Goal: Information Seeking & Learning: Learn about a topic

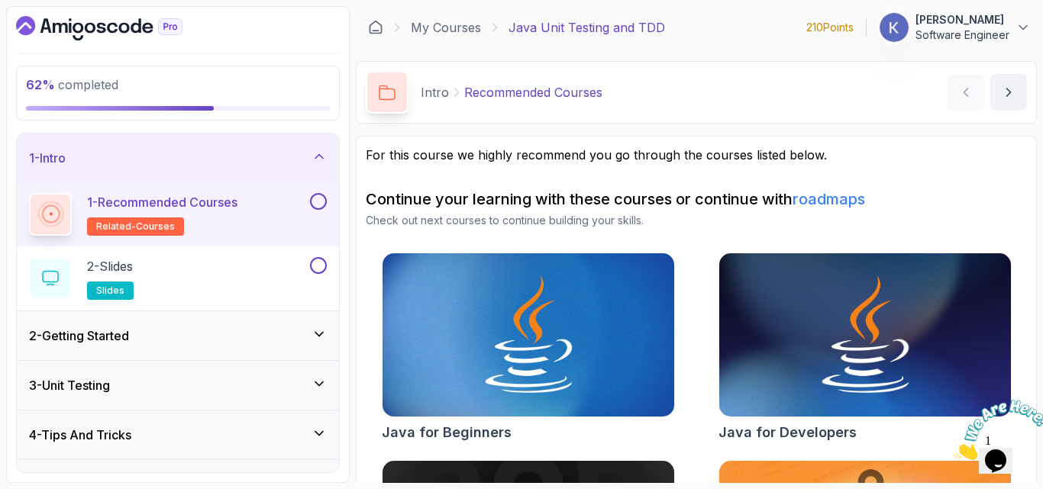
click at [24, 409] on div "3 - Unit Testing" at bounding box center [178, 385] width 322 height 49
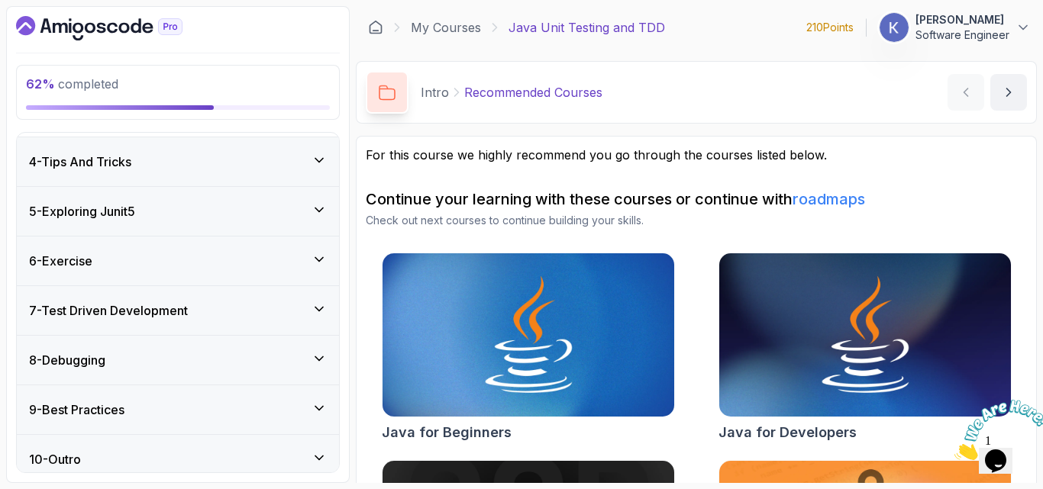
scroll to position [605, 0]
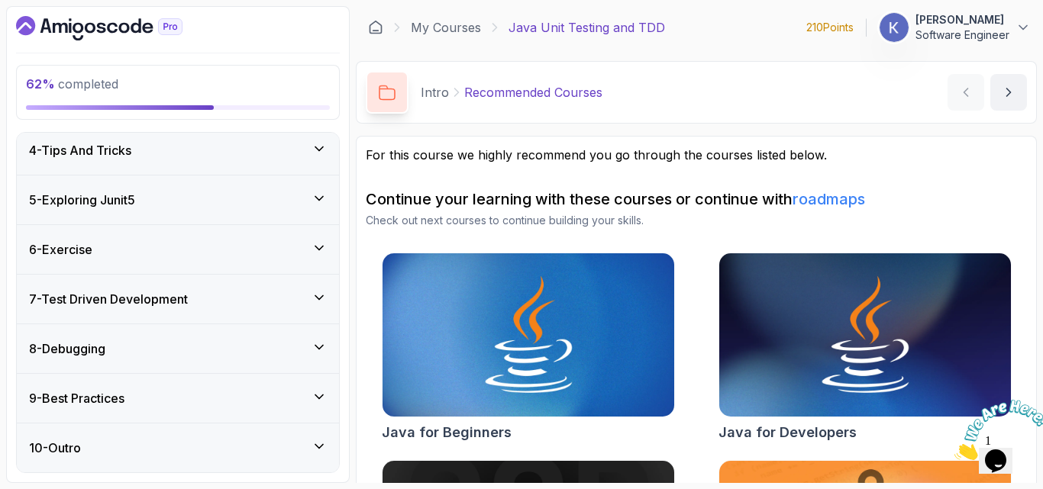
click at [60, 350] on h3 "8 - Debugging" at bounding box center [67, 349] width 76 height 18
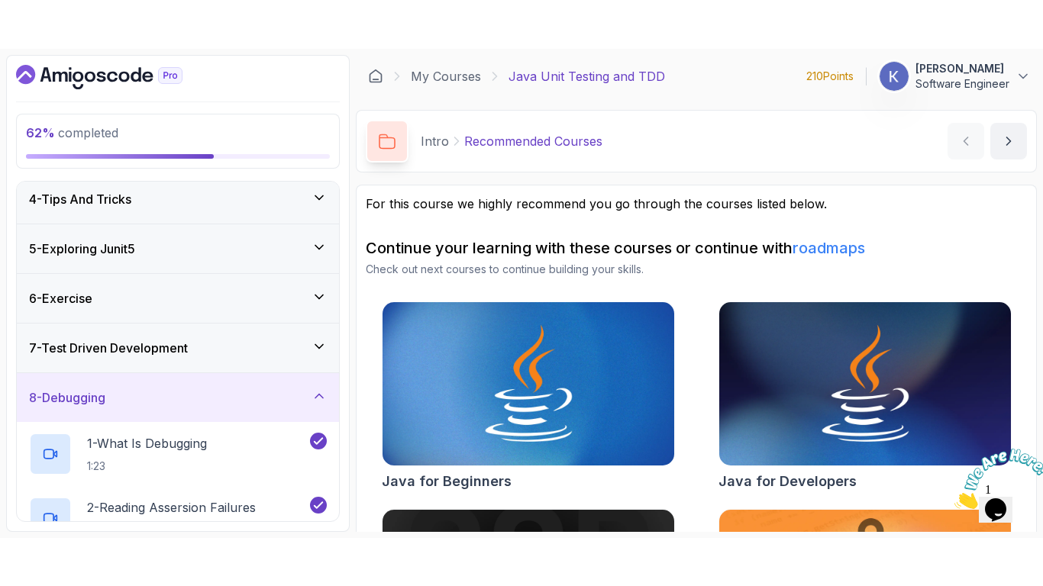
scroll to position [453, 0]
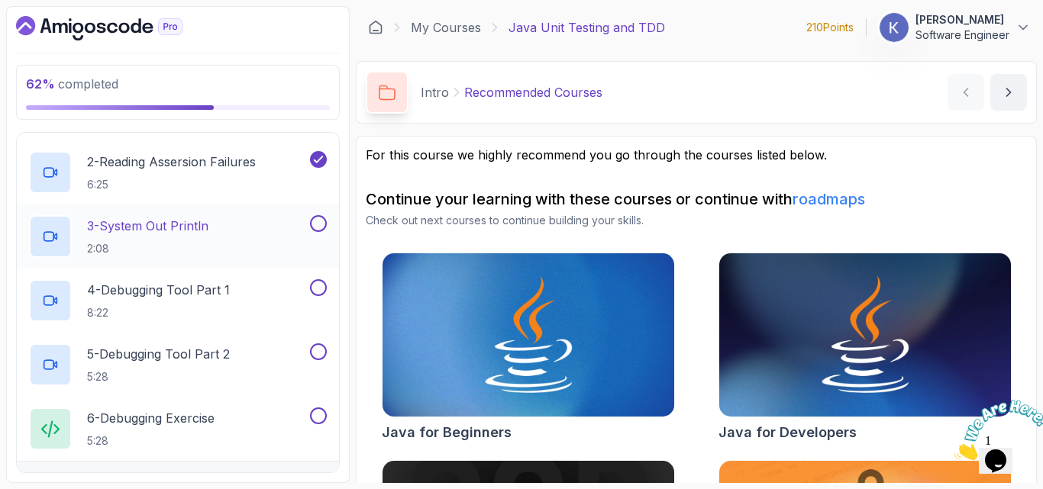
click at [241, 241] on div "3 - System Out Println 2:08" at bounding box center [168, 236] width 278 height 43
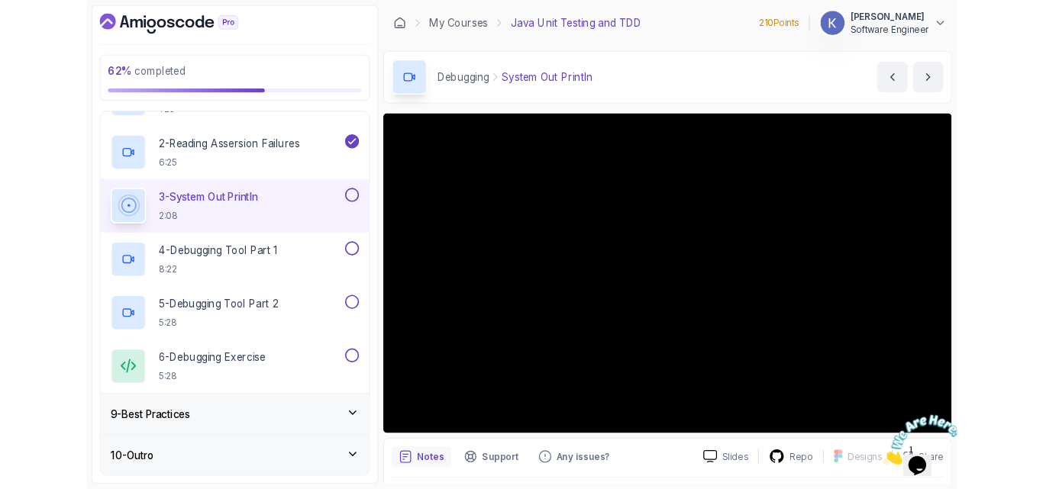
scroll to position [444, 0]
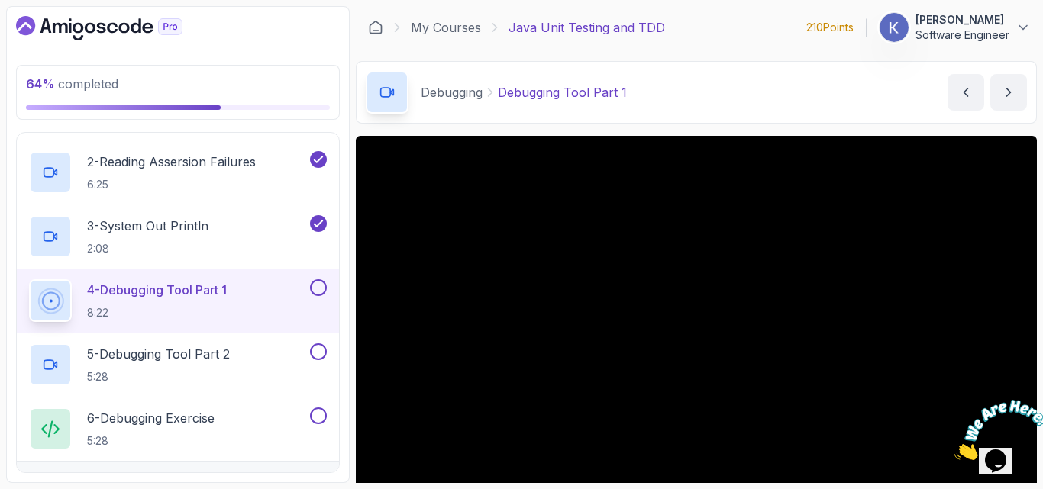
scroll to position [444, 0]
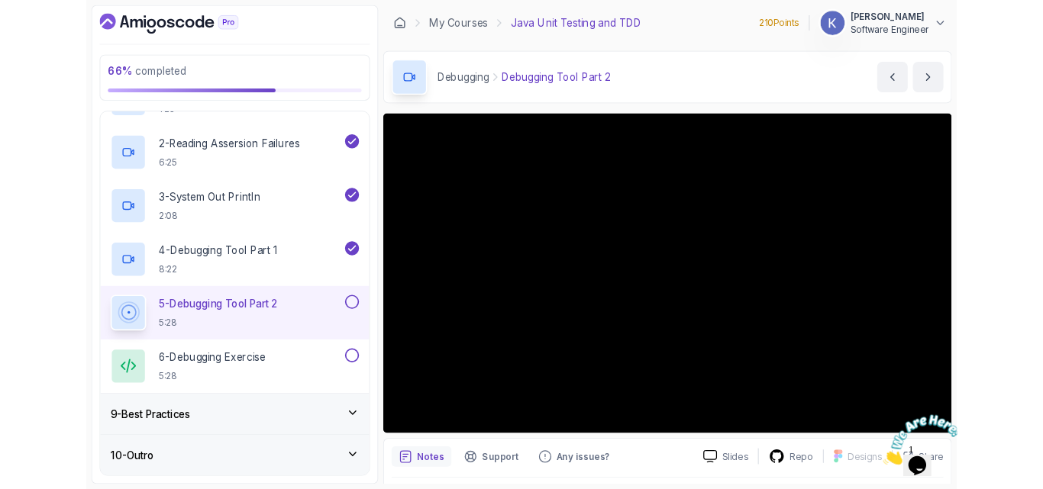
scroll to position [444, 0]
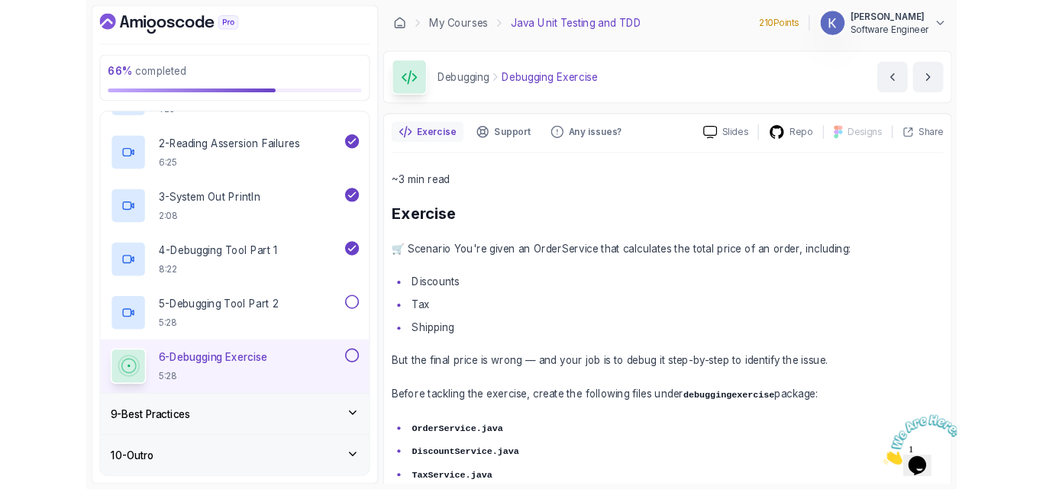
scroll to position [453, 0]
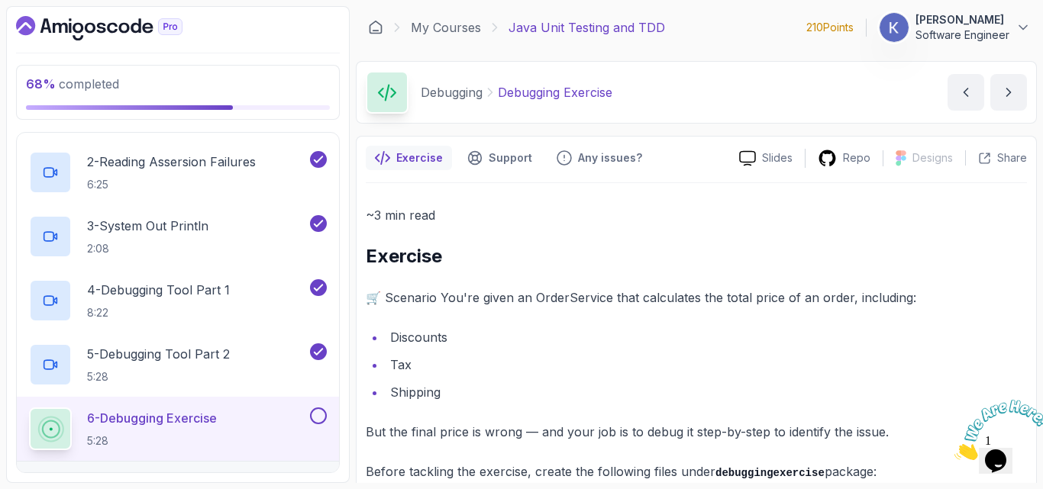
click at [615, 300] on p "🛒 Scenario You're given an OrderService that calculates the total price of an o…" at bounding box center [696, 297] width 661 height 21
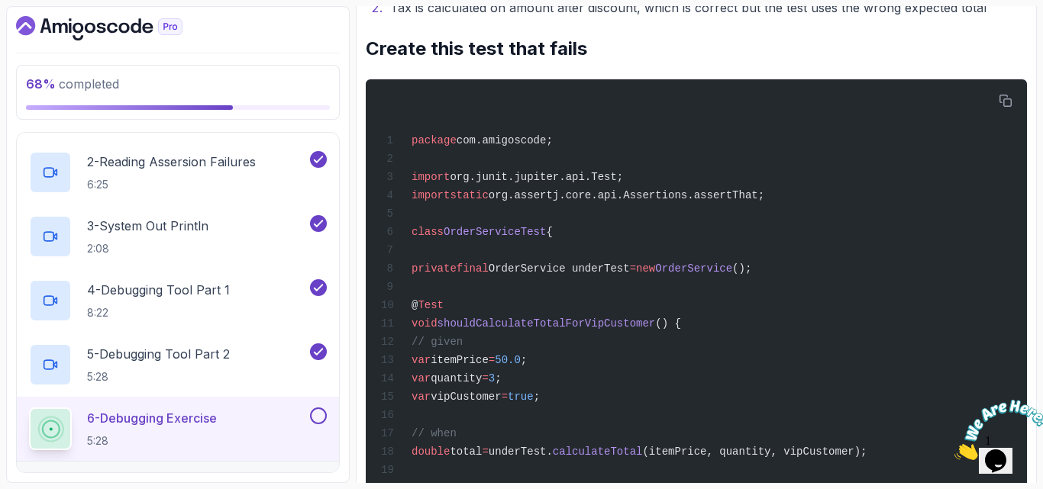
scroll to position [2665, 0]
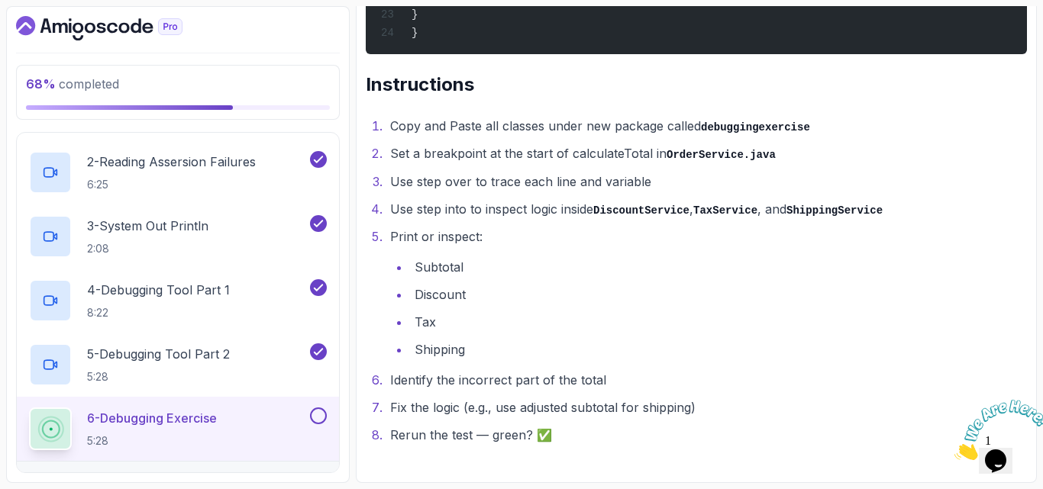
click at [24, 429] on div "6 - Debugging Exercise 5:28" at bounding box center [178, 429] width 322 height 64
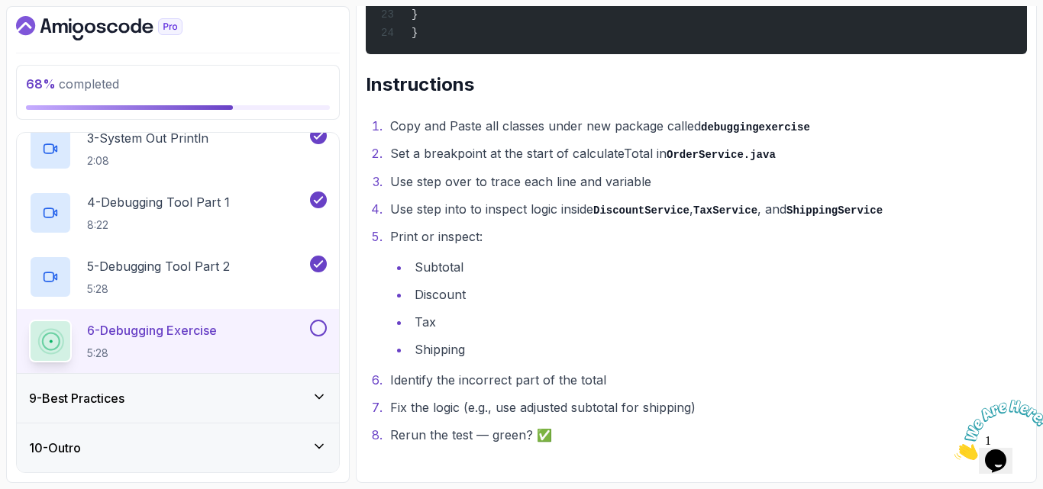
click at [170, 404] on div "9 - Best Practices" at bounding box center [178, 398] width 298 height 18
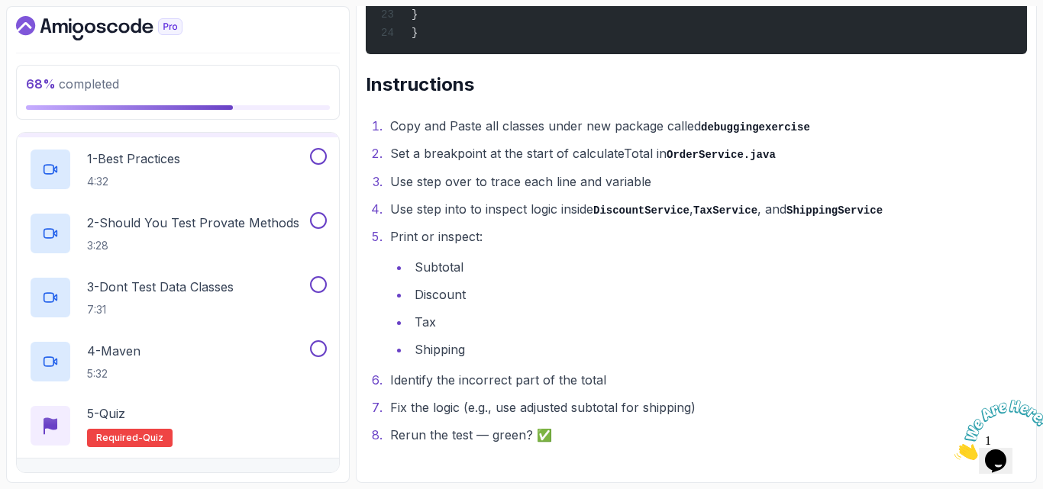
scroll to position [462, 0]
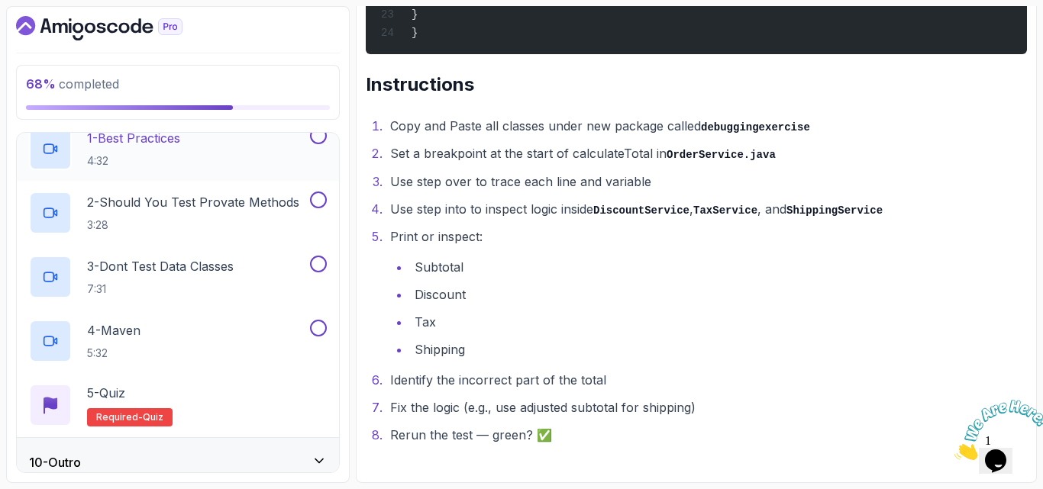
click at [208, 141] on div "1 - Best Practices 4:32" at bounding box center [168, 149] width 278 height 43
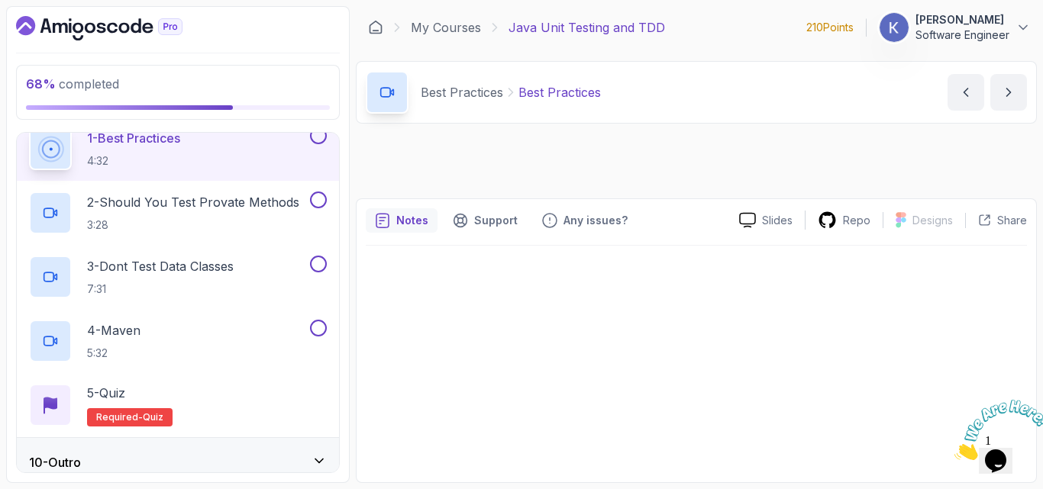
scroll to position [452, 0]
